Goal: Information Seeking & Learning: Find specific fact

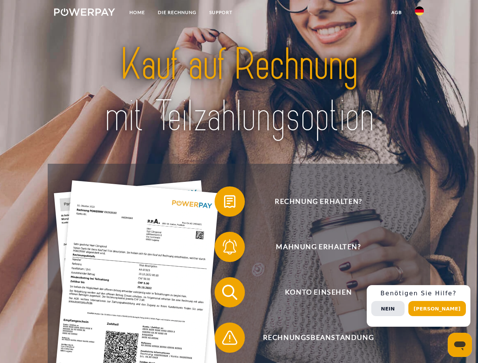
click at [84, 13] on img at bounding box center [84, 12] width 61 height 8
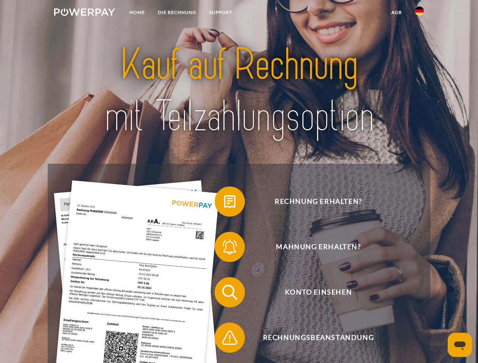
click at [419, 13] on img at bounding box center [419, 10] width 9 height 9
click at [396, 12] on link "agb" at bounding box center [396, 13] width 23 height 14
click at [224, 203] on span at bounding box center [218, 202] width 38 height 38
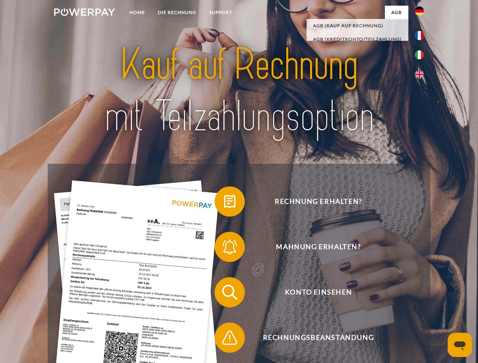
click at [224, 249] on span at bounding box center [218, 247] width 38 height 38
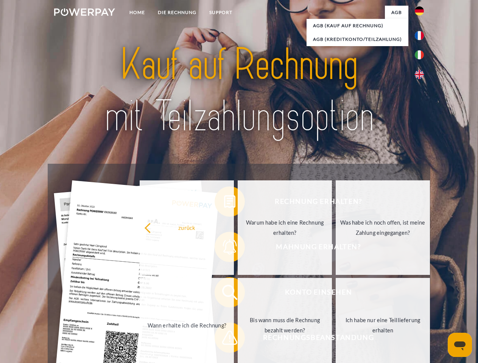
click at [238, 294] on link "Bis wann muss die Rechnung bezahlt werden?" at bounding box center [285, 325] width 94 height 95
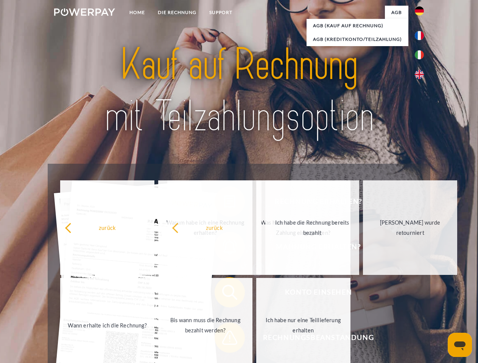
click at [224, 340] on span at bounding box center [218, 338] width 38 height 38
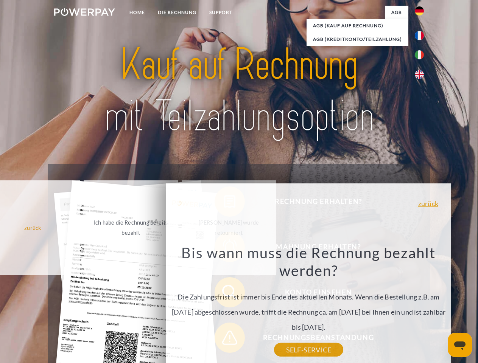
click at [421, 306] on div "Rechnung erhalten? Mahnung erhalten? Konto einsehen" at bounding box center [239, 315] width 382 height 303
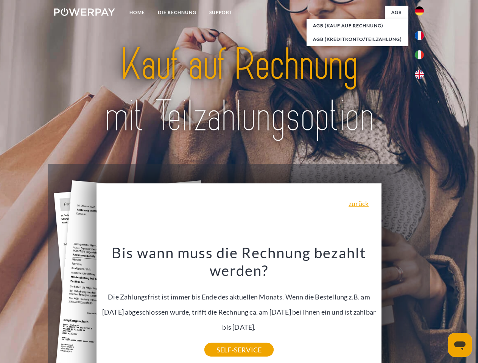
click at [403, 308] on span "Konto einsehen" at bounding box center [318, 292] width 185 height 30
click at [440, 309] on header "Home DIE RECHNUNG SUPPORT" at bounding box center [239, 261] width 478 height 523
